Goal: Task Accomplishment & Management: Use online tool/utility

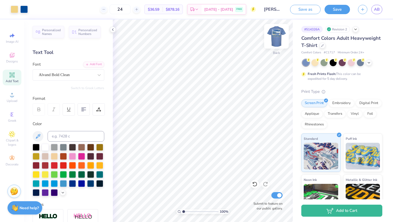
click at [279, 35] on img at bounding box center [276, 36] width 21 height 21
type input "10.31"
type input "1.03"
type input "13.99"
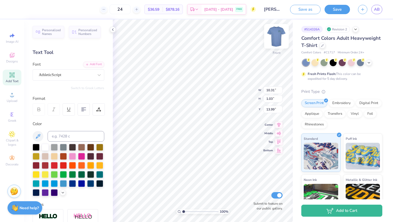
type textarea "at The [GEOGRAPHIC_DATA][US_STATE]®"
type textarea "at [GEOGRAPHIC_DATA][US_STATE]®"
click at [254, 186] on icon at bounding box center [254, 184] width 5 height 5
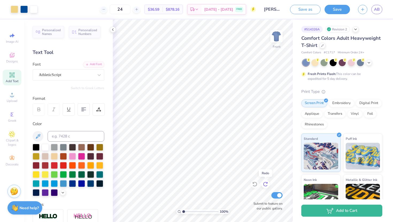
click at [266, 186] on icon at bounding box center [265, 184] width 5 height 5
click at [265, 186] on icon at bounding box center [265, 184] width 5 height 5
click at [274, 36] on img at bounding box center [276, 36] width 21 height 21
type input "4.38"
type input "3.17"
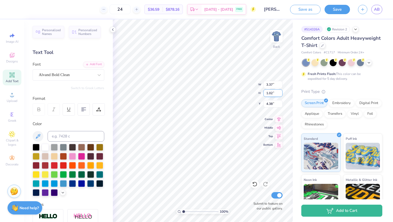
type input "0.96"
type input "4.38"
click at [254, 184] on icon at bounding box center [254, 184] width 5 height 5
click at [254, 185] on icon at bounding box center [254, 184] width 5 height 5
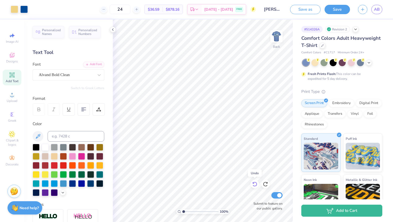
click at [255, 184] on icon at bounding box center [254, 184] width 5 height 5
click at [266, 184] on icon at bounding box center [265, 184] width 5 height 5
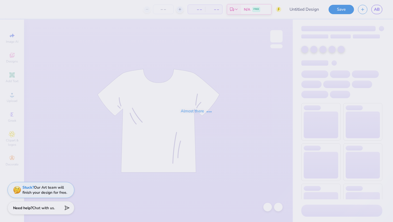
type input "[PERSON_NAME] : [GEOGRAPHIC_DATA][US_STATE]"
type input "24"
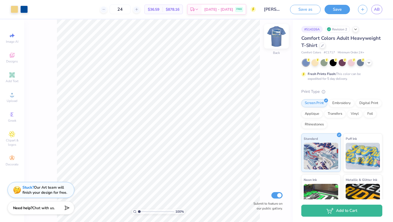
click at [274, 41] on img at bounding box center [276, 36] width 21 height 21
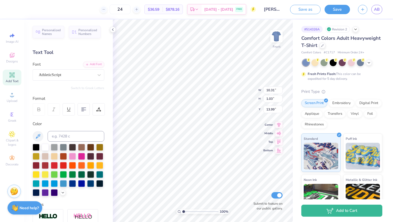
scroll to position [0, 1]
type textarea "at [GEOGRAPHIC_DATA][US_STATE]®"
click at [352, 63] on div at bounding box center [351, 62] width 7 height 7
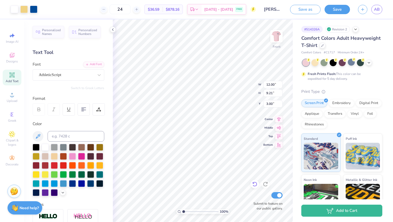
click at [253, 187] on div at bounding box center [254, 184] width 9 height 9
click at [264, 186] on icon at bounding box center [265, 184] width 5 height 5
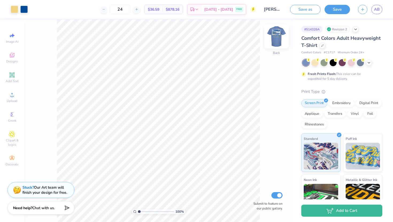
click at [276, 37] on img at bounding box center [276, 36] width 21 height 21
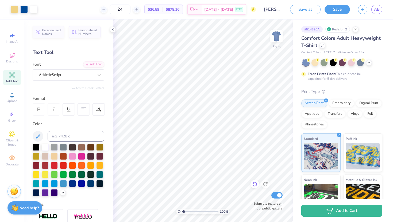
click at [254, 185] on icon at bounding box center [254, 184] width 5 height 5
type textarea "at [GEOGRAPHIC_DATA][US_STATE]®"
click at [254, 183] on icon at bounding box center [254, 184] width 5 height 5
type input "12.00"
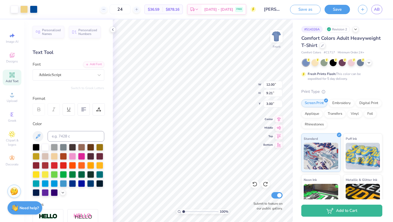
type input "9.21"
type input "3.00"
type input "10.89"
click at [253, 183] on icon at bounding box center [253, 183] width 1 height 1
click at [253, 183] on icon at bounding box center [254, 184] width 5 height 5
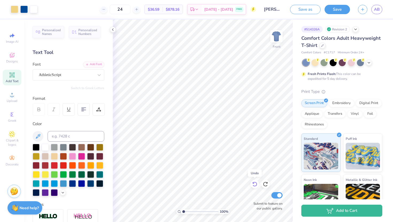
click at [253, 183] on icon at bounding box center [254, 184] width 5 height 5
click at [254, 183] on icon at bounding box center [254, 184] width 5 height 5
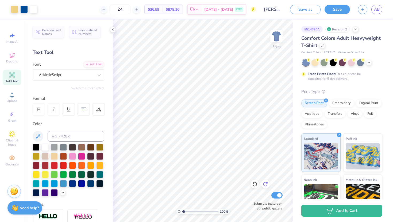
click at [267, 184] on icon at bounding box center [265, 184] width 5 height 5
click at [335, 10] on button "Save" at bounding box center [337, 8] width 25 height 9
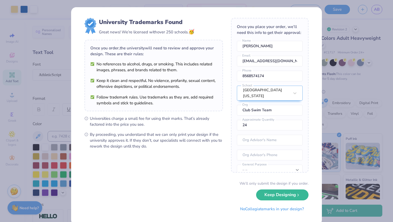
click at [59, 97] on div "University Trademarks Found Great news! We’re licensed with over 250 schools. 🥳…" at bounding box center [196, 111] width 393 height 222
